Goal: Use online tool/utility: Utilize a website feature to perform a specific function

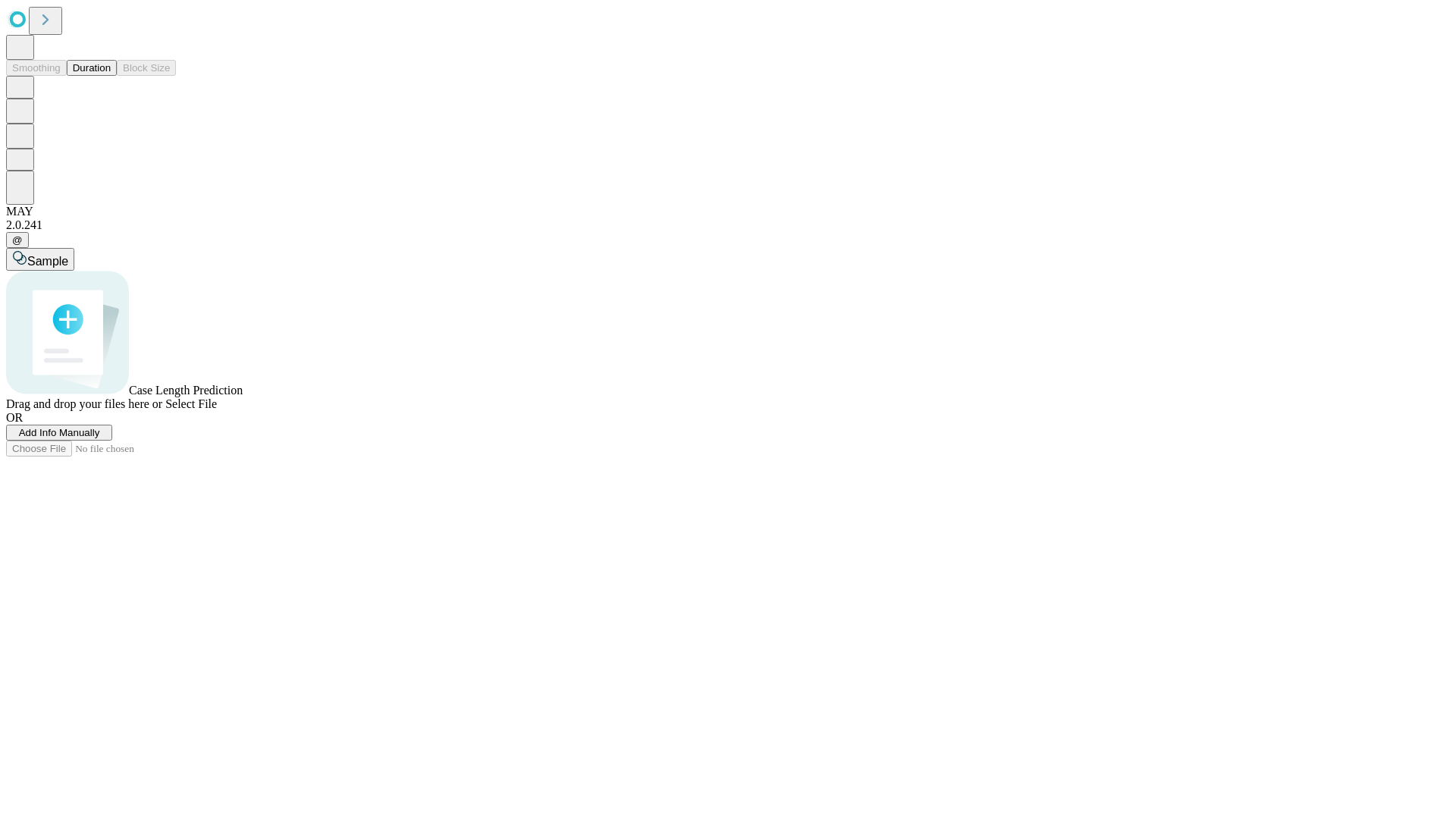
click at [111, 76] on button "Duration" at bounding box center [92, 68] width 50 height 16
click at [100, 438] on span "Add Info Manually" at bounding box center [59, 433] width 81 height 11
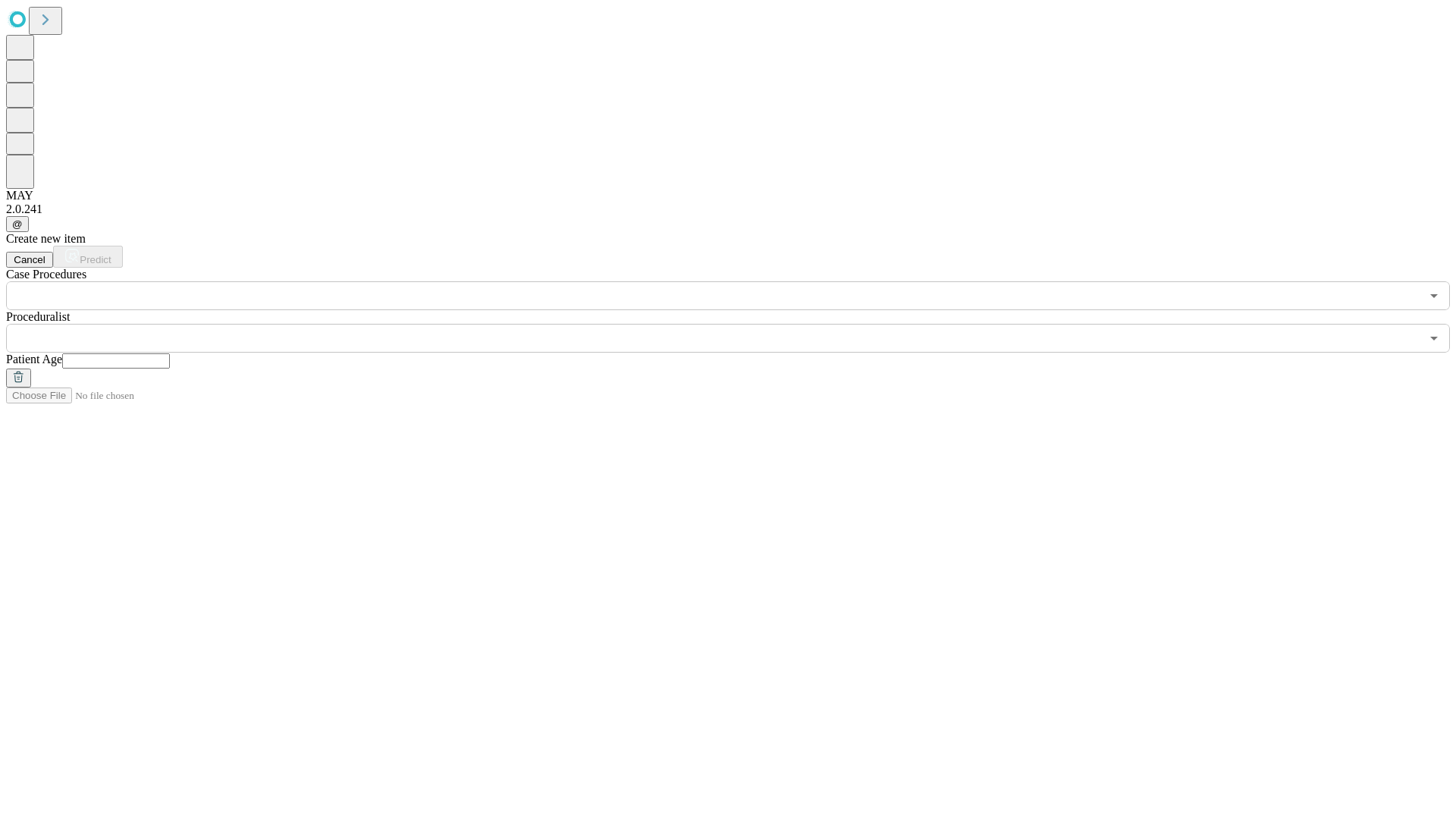
click at [170, 353] on input "text" at bounding box center [115, 360] width 108 height 15
type input "**"
click at [738, 324] on input "text" at bounding box center [713, 338] width 1414 height 29
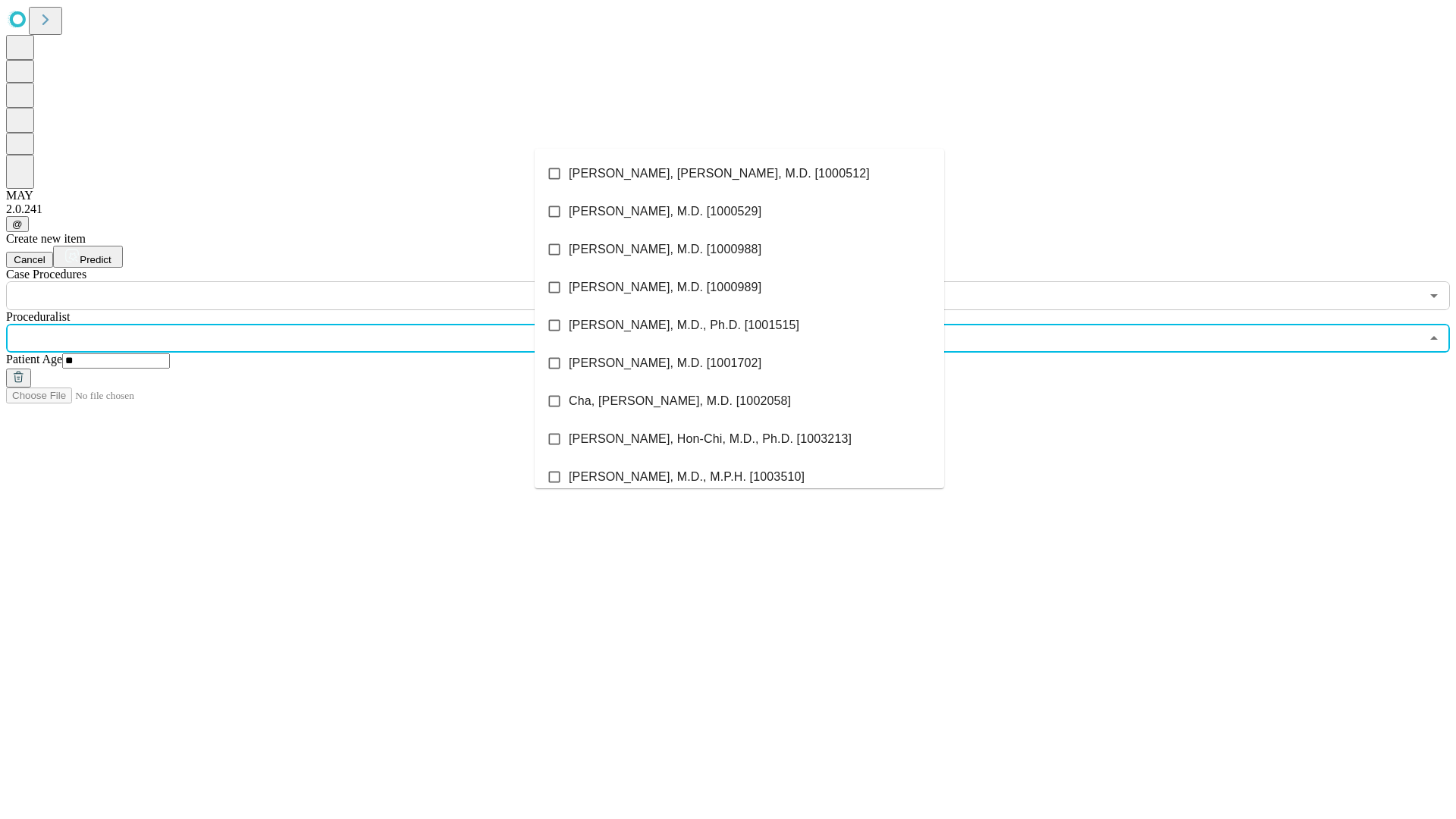
click at [739, 174] on li "[PERSON_NAME], [PERSON_NAME], M.D. [1000512]" at bounding box center [739, 174] width 409 height 38
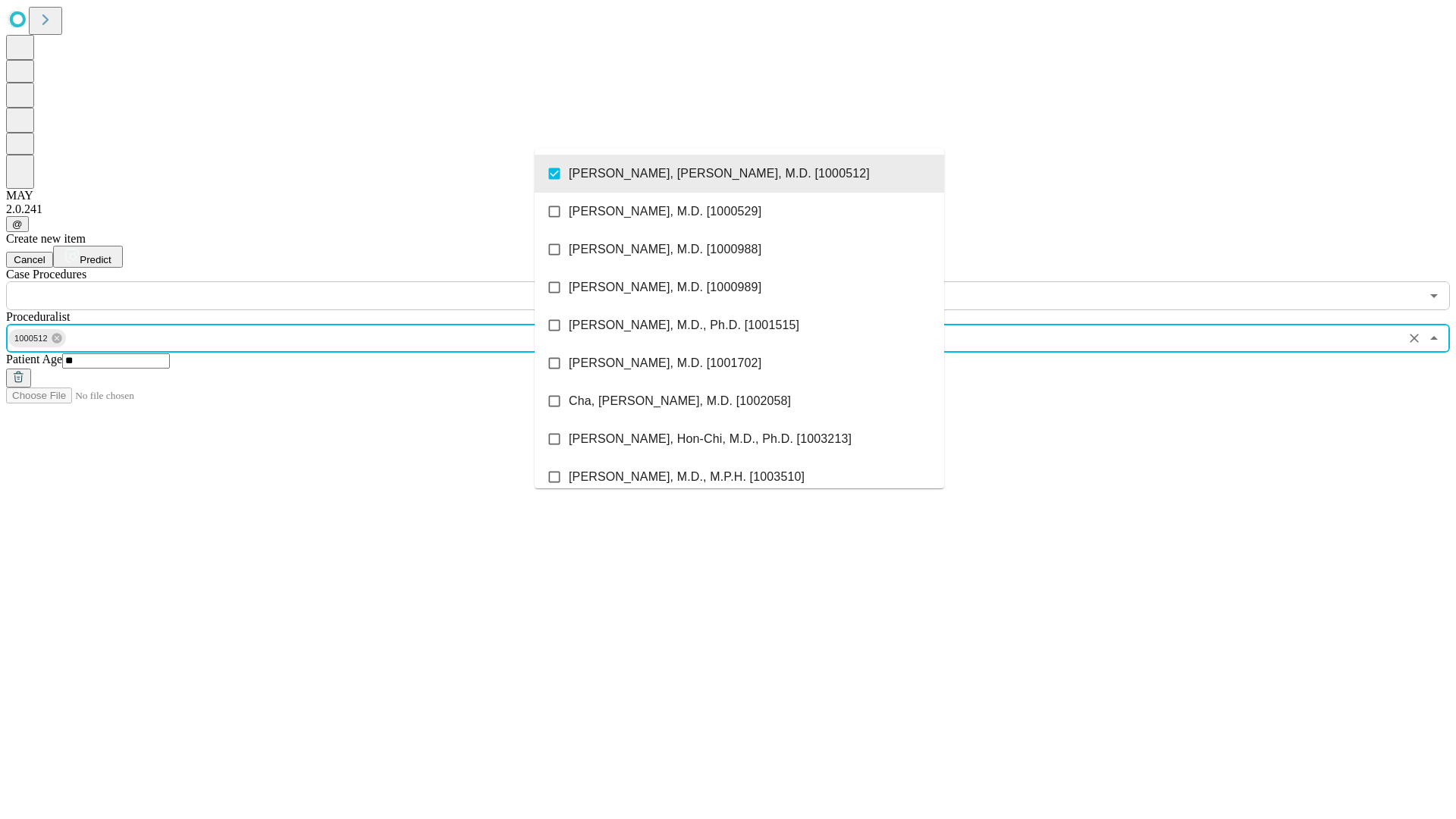
click at [319, 281] on input "text" at bounding box center [713, 295] width 1414 height 29
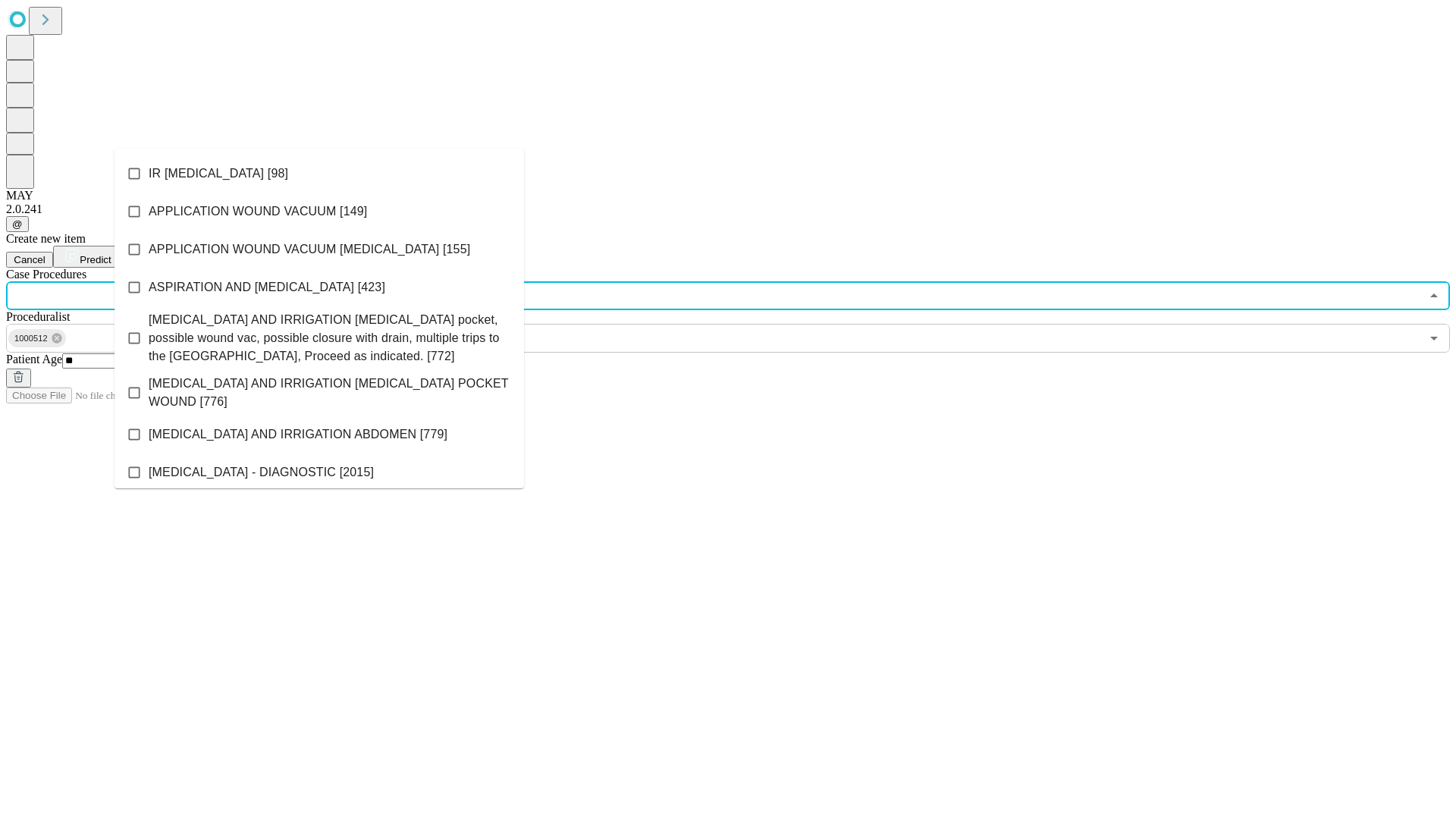
click at [319, 174] on li "IR [MEDICAL_DATA] [98]" at bounding box center [319, 174] width 409 height 38
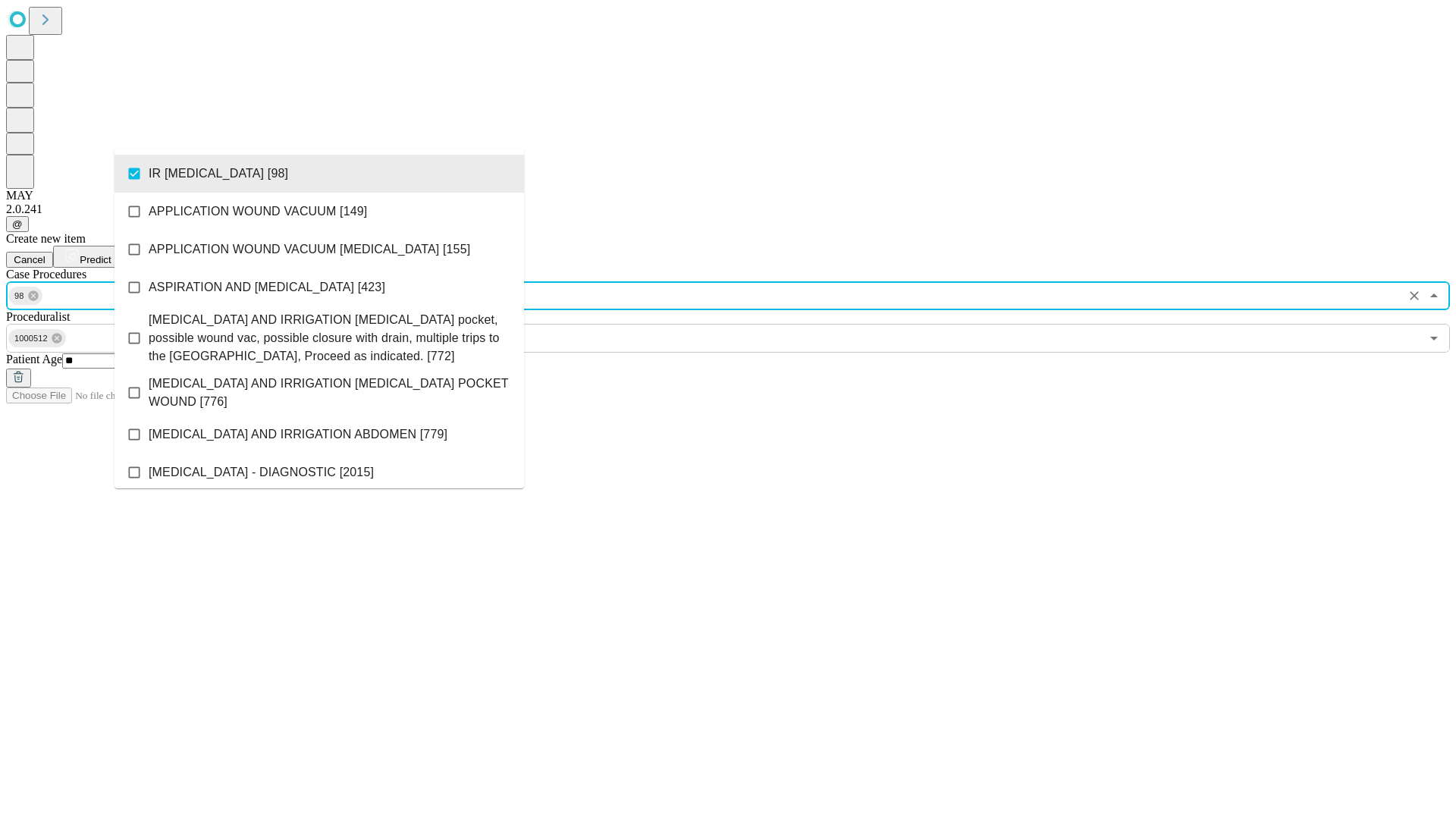
click at [111, 254] on span "Predict" at bounding box center [95, 259] width 31 height 11
